Goal: Information Seeking & Learning: Learn about a topic

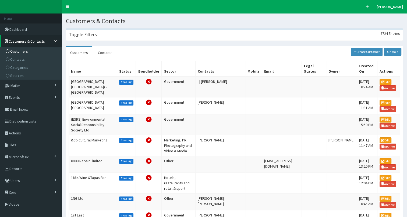
click at [110, 33] on div "Toggle Filters 9724 Entries" at bounding box center [234, 34] width 337 height 11
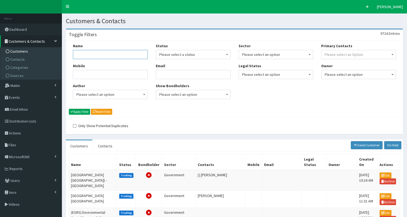
click at [115, 57] on input "Name" at bounding box center [110, 54] width 75 height 9
type input "ams global"
click at [83, 111] on button "Apply Filter" at bounding box center [79, 112] width 21 height 6
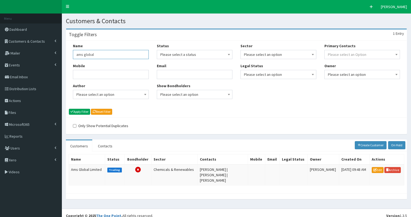
drag, startPoint x: 75, startPoint y: 54, endPoint x: 152, endPoint y: 56, distance: 77.0
click at [152, 56] on div "Name ams global Mobile Author Please select an option Developer Paige McGowan D…" at bounding box center [111, 73] width 84 height 60
type input "carbon asset"
click at [84, 111] on button "Apply Filter" at bounding box center [79, 112] width 21 height 6
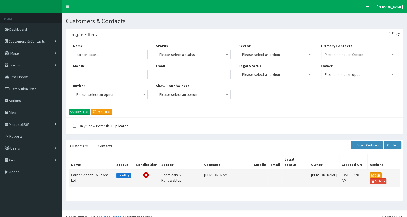
click at [81, 173] on td "Carbon Asset Solutions Ltd" at bounding box center [92, 177] width 46 height 17
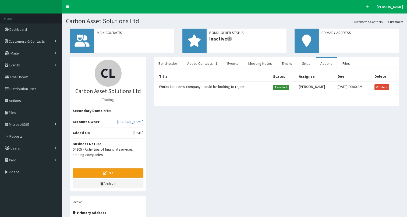
click at [229, 86] on td "Works for a new company - could be looking to rejoin" at bounding box center [214, 86] width 114 height 11
select select
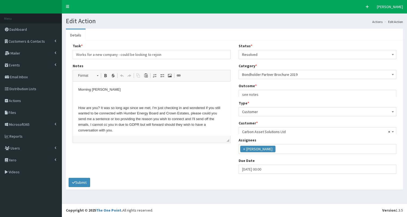
scroll to position [3, 0]
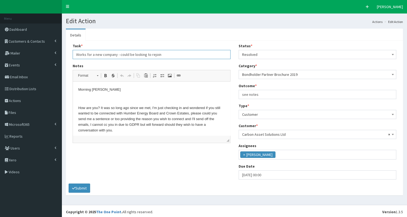
click at [173, 56] on input "Works for a new company - could be looking to rejoin" at bounding box center [152, 54] width 158 height 9
click at [153, 54] on input "Works for a new company - could be looking to rejoin - JOINED FEO" at bounding box center [152, 54] width 158 height 9
type input "Works for a new company - could be looking to re-join - JOINED FEO"
click at [79, 187] on button "Submit" at bounding box center [80, 187] width 22 height 9
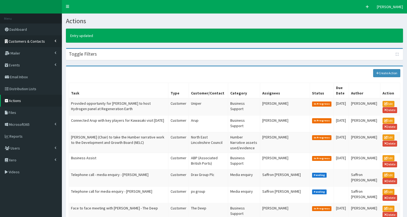
click at [20, 39] on span "Customers & Contacts" at bounding box center [27, 41] width 36 height 5
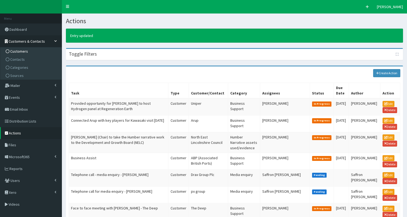
click at [22, 52] on span "Customers" at bounding box center [19, 51] width 18 height 5
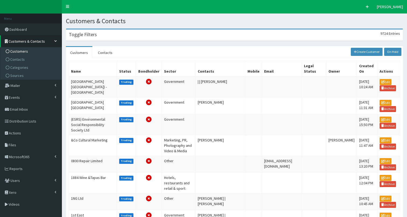
click at [110, 37] on div "Toggle Filters 9724 Entries" at bounding box center [234, 34] width 337 height 11
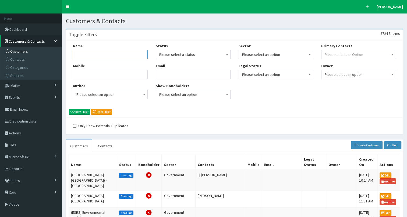
click at [101, 54] on input "Name" at bounding box center [110, 54] width 75 height 9
type input "ridetandem"
click at [79, 110] on button "Apply Filter" at bounding box center [79, 112] width 21 height 6
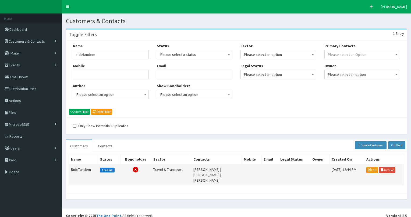
click at [83, 168] on td "RideTandem" at bounding box center [83, 174] width 29 height 21
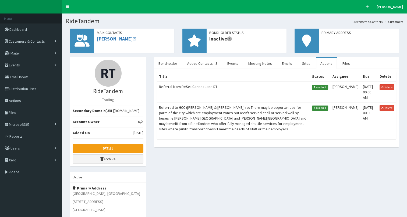
click at [194, 86] on td "Referral from ReSet Connect and DT" at bounding box center [233, 91] width 153 height 21
select select
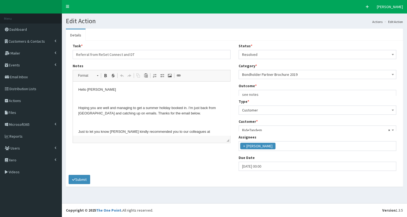
scroll to position [3, 0]
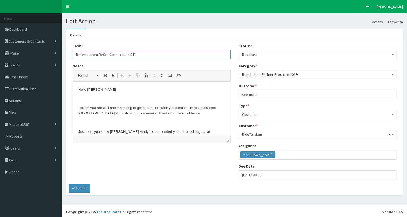
click at [144, 55] on input "Referral from ReSet Connect and DT" at bounding box center [152, 54] width 158 height 9
paste input "- AGREED REFERRAL CONTRACT NOT MEMBERSHIP"
click at [135, 55] on input "Referral from ReSet Connect and DT - - AGREED REFERRAL CONTRACT NOT MEMBERSHIP" at bounding box center [152, 54] width 158 height 9
type input "Referral from ReSet Connect and DT - AGREED REFERRAL CONTRACT NOT MEMBERSHIP"
click at [82, 188] on button "Submit" at bounding box center [80, 187] width 22 height 9
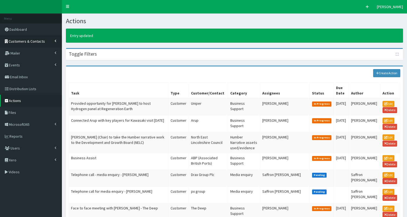
click at [19, 40] on span "Customers & Contacts" at bounding box center [27, 41] width 36 height 5
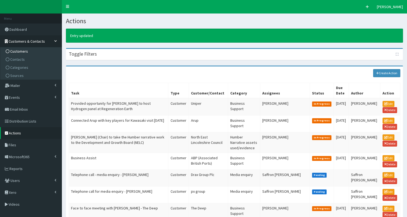
click at [19, 52] on span "Customers" at bounding box center [19, 51] width 18 height 5
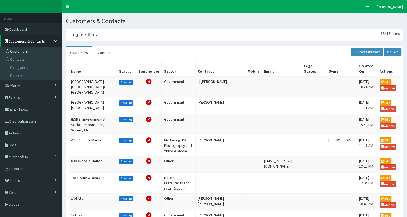
click at [97, 37] on div "Toggle Filters 9724 Entries" at bounding box center [234, 34] width 337 height 11
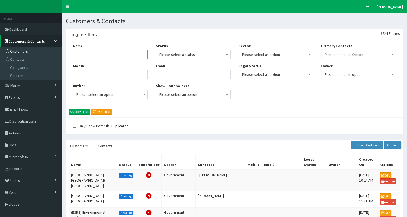
click at [90, 58] on input "Name" at bounding box center [110, 54] width 75 height 9
type input "ride tandem"
click at [84, 111] on button "Apply Filter" at bounding box center [79, 112] width 21 height 6
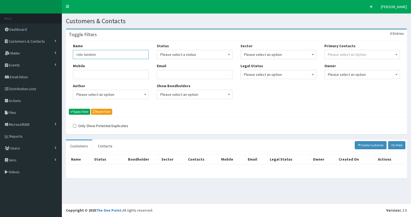
click at [82, 54] on input "ride tandem" at bounding box center [111, 54] width 76 height 9
type input "ridetandem"
click at [76, 111] on button "Apply Filter" at bounding box center [79, 112] width 21 height 6
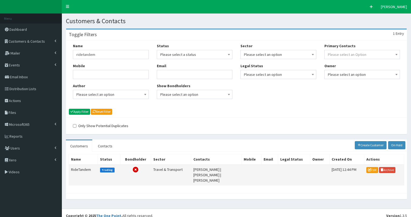
click at [79, 169] on td "RideTandem" at bounding box center [83, 174] width 29 height 21
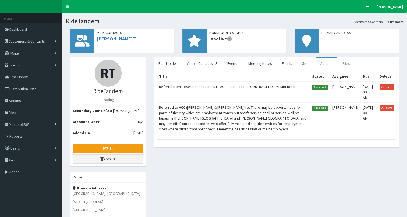
click at [342, 62] on link "Files" at bounding box center [346, 63] width 16 height 11
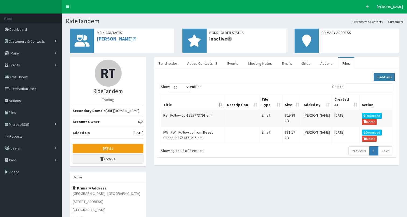
click at [383, 78] on link "Add Files" at bounding box center [384, 77] width 21 height 8
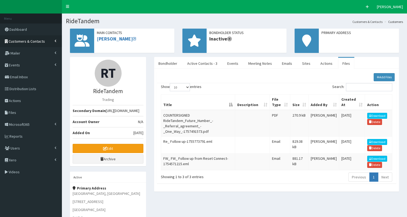
click at [41, 42] on span "Customers & Contacts" at bounding box center [27, 41] width 36 height 5
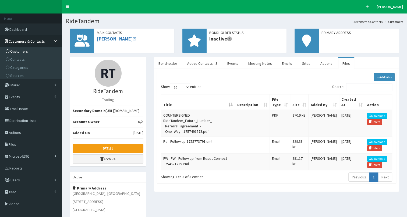
click at [35, 53] on link "Customers" at bounding box center [32, 51] width 60 height 8
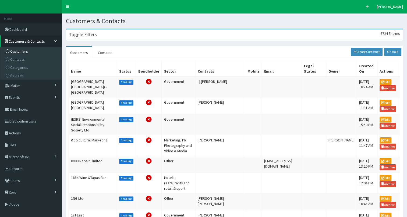
click at [92, 37] on h3 "Toggle Filters" at bounding box center [83, 34] width 28 height 5
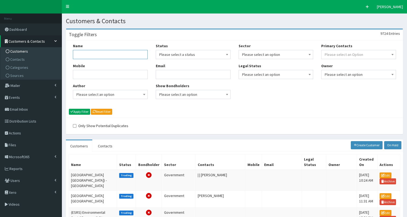
click at [87, 55] on input "Name" at bounding box center [110, 54] width 75 height 9
type input "[PERSON_NAME]"
click at [84, 111] on button "Apply Filter" at bounding box center [79, 112] width 21 height 6
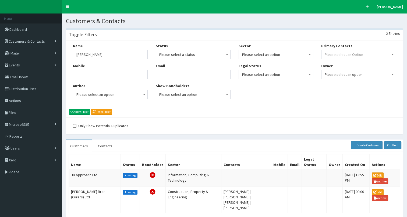
scroll to position [22, 0]
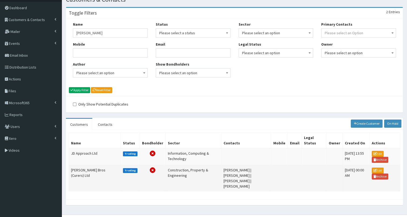
click at [81, 168] on td "[PERSON_NAME] Bros (Curers) Ltd" at bounding box center [95, 178] width 52 height 26
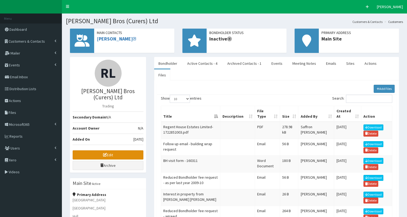
click at [94, 150] on link "Edit" at bounding box center [108, 154] width 71 height 9
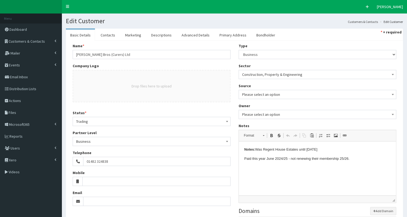
click at [352, 159] on p "Paid this year June 2024/25 - not renewing their membership 25/26." at bounding box center [317, 159] width 147 height 6
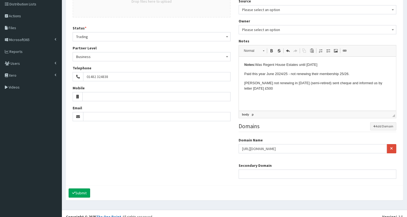
scroll to position [90, 0]
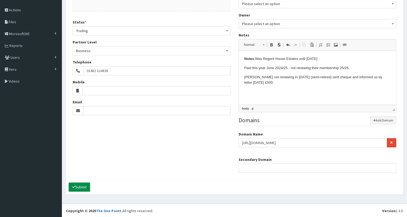
click at [76, 186] on button "Submit" at bounding box center [80, 186] width 22 height 9
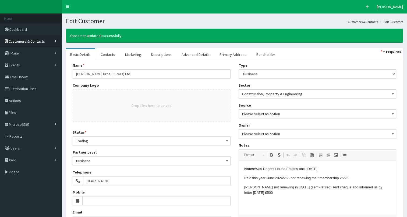
click at [37, 40] on span "Customers & Contacts" at bounding box center [27, 41] width 36 height 5
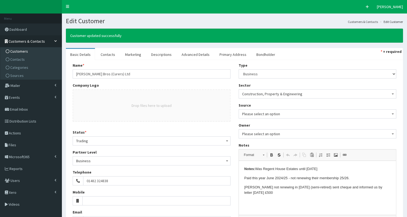
click at [34, 51] on link "Customers" at bounding box center [32, 51] width 60 height 8
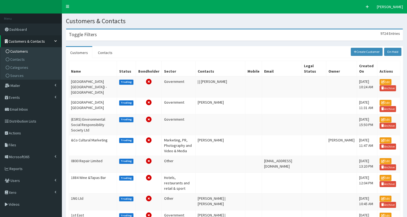
click at [102, 37] on div "Toggle Filters 9724 Entries" at bounding box center [234, 34] width 337 height 11
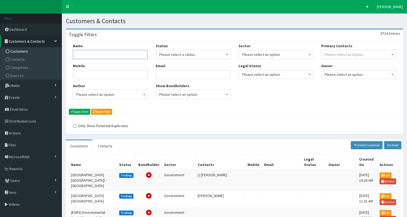
click at [88, 54] on input "Name" at bounding box center [110, 54] width 75 height 9
type input "wykeland"
click at [85, 110] on button "Apply Filter" at bounding box center [79, 112] width 21 height 6
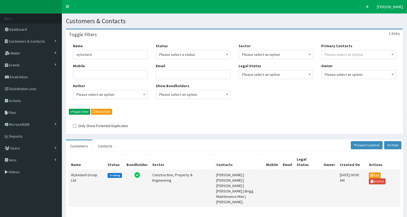
click at [78, 172] on td "Wykeland Group Ltd" at bounding box center [87, 187] width 37 height 37
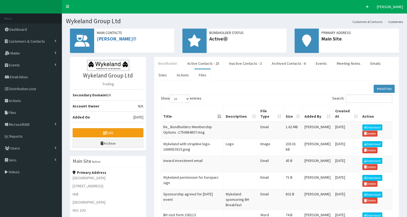
click at [165, 63] on link "Bondholder" at bounding box center [167, 63] width 27 height 11
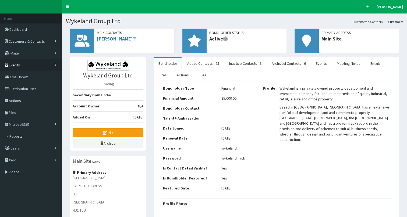
click at [18, 65] on span "Events" at bounding box center [14, 64] width 11 height 5
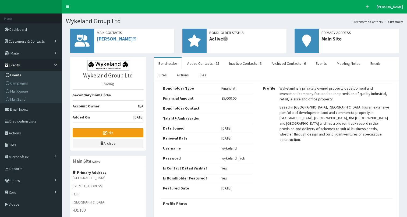
click at [19, 74] on span "Events" at bounding box center [15, 74] width 11 height 5
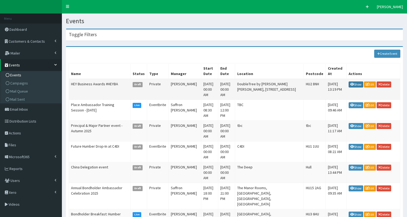
click at [354, 81] on link "Show" at bounding box center [356, 84] width 15 height 6
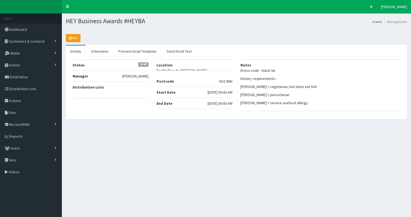
select select "50"
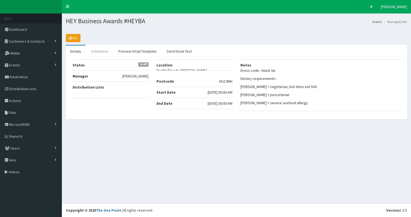
click at [96, 52] on link "Attendees" at bounding box center [100, 51] width 26 height 11
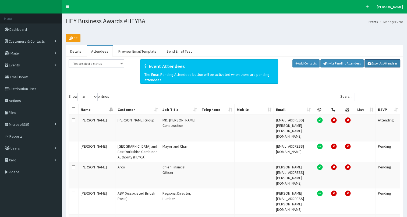
click at [383, 64] on span "All" at bounding box center [382, 63] width 4 height 4
click at [15, 135] on span "Reports" at bounding box center [15, 136] width 13 height 5
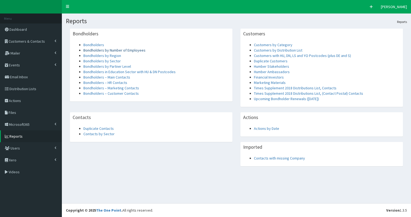
click at [125, 50] on link "Bondholders by Number of Employees" at bounding box center [114, 50] width 62 height 5
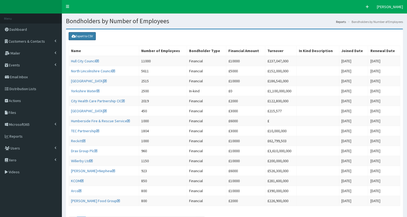
click at [82, 36] on link "Export to CSV" at bounding box center [82, 36] width 27 height 8
click at [12, 135] on span "Reports" at bounding box center [15, 136] width 13 height 5
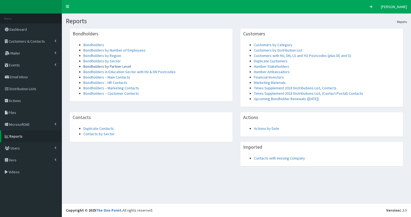
click at [95, 66] on link "Bondholders by Partner Level" at bounding box center [107, 66] width 48 height 5
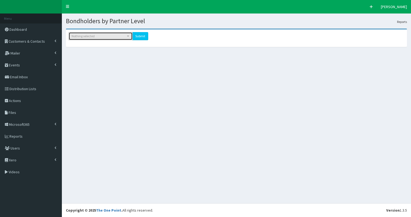
click at [113, 36] on div "Nothing selected" at bounding box center [99, 36] width 55 height 5
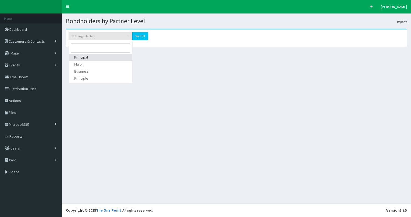
click at [107, 56] on link "Principal" at bounding box center [101, 57] width 64 height 7
select select "1"
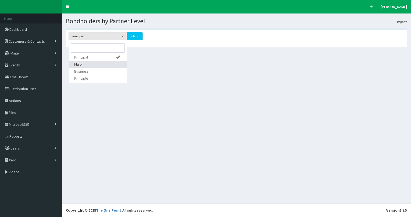
click at [105, 65] on link "Major" at bounding box center [98, 64] width 58 height 7
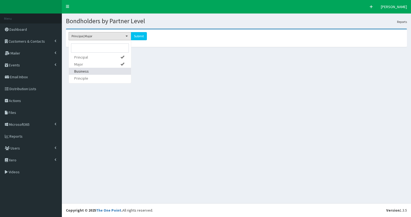
click at [105, 71] on link "Business" at bounding box center [100, 71] width 62 height 7
click at [147, 36] on input "submit" at bounding box center [146, 36] width 16 height 8
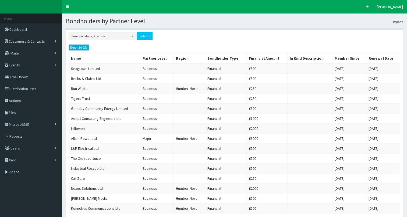
click at [74, 46] on link "Export to CSV" at bounding box center [79, 47] width 20 height 6
